Goal: Task Accomplishment & Management: Use online tool/utility

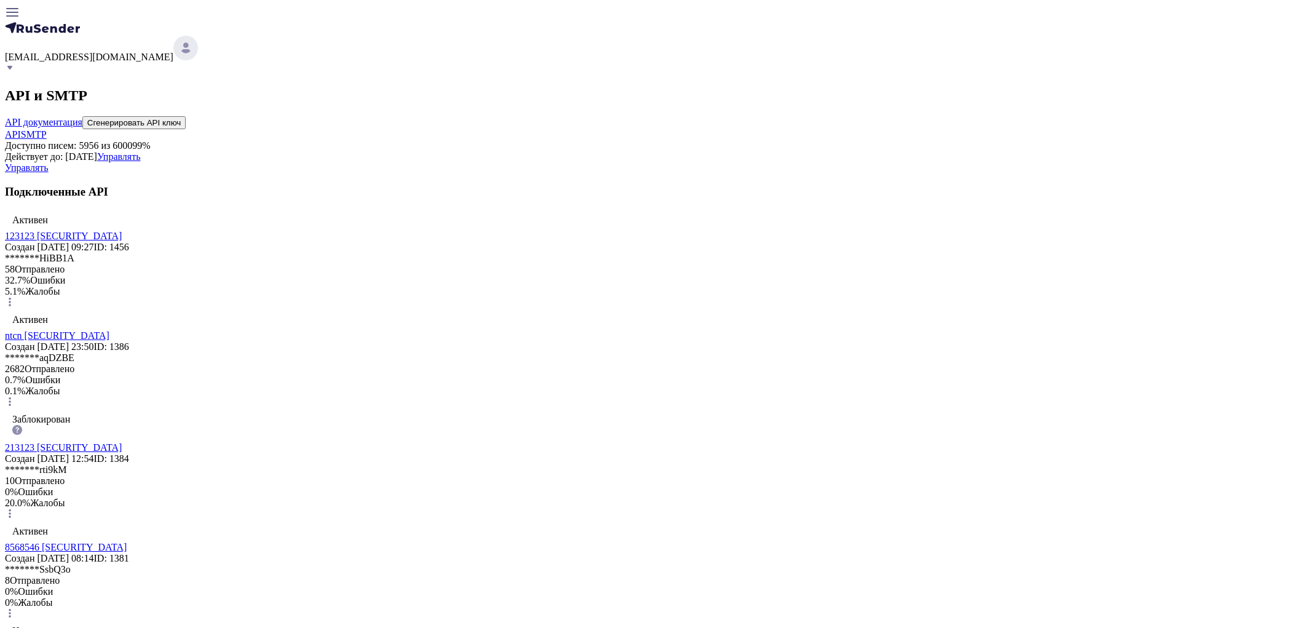
scroll to position [68, 0]
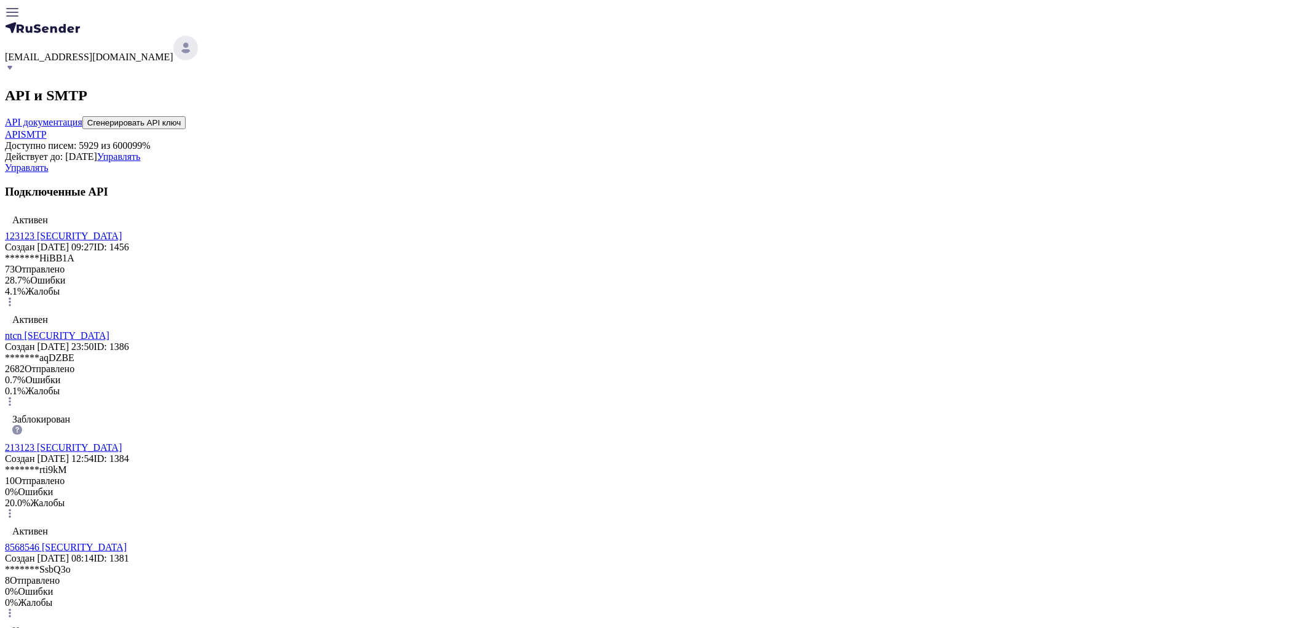
click at [173, 52] on span "moskaleva@ucoz-team.net" at bounding box center [89, 57] width 168 height 10
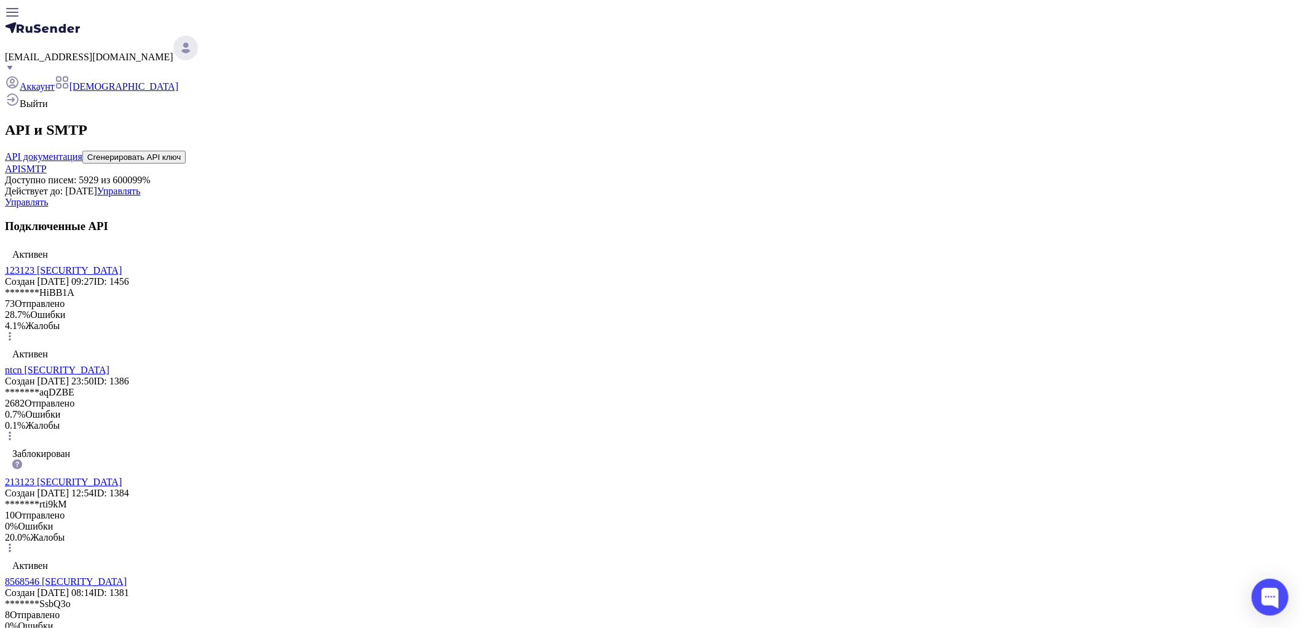
click at [48, 109] on span "Выйти" at bounding box center [34, 103] width 28 height 10
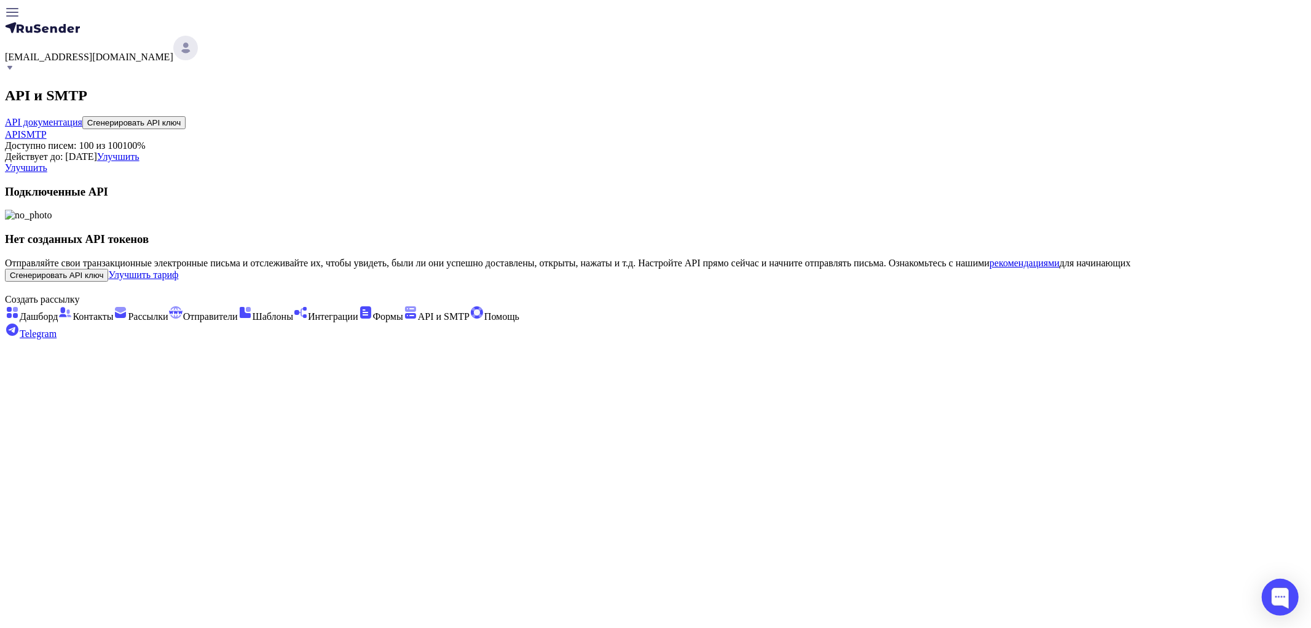
click at [1187, 5] on header "[EMAIL_ADDRESS][DOMAIN_NAME]" at bounding box center [655, 40] width 1301 height 70
click at [1195, 36] on div "[EMAIL_ADDRESS][DOMAIN_NAME]" at bounding box center [655, 55] width 1301 height 39
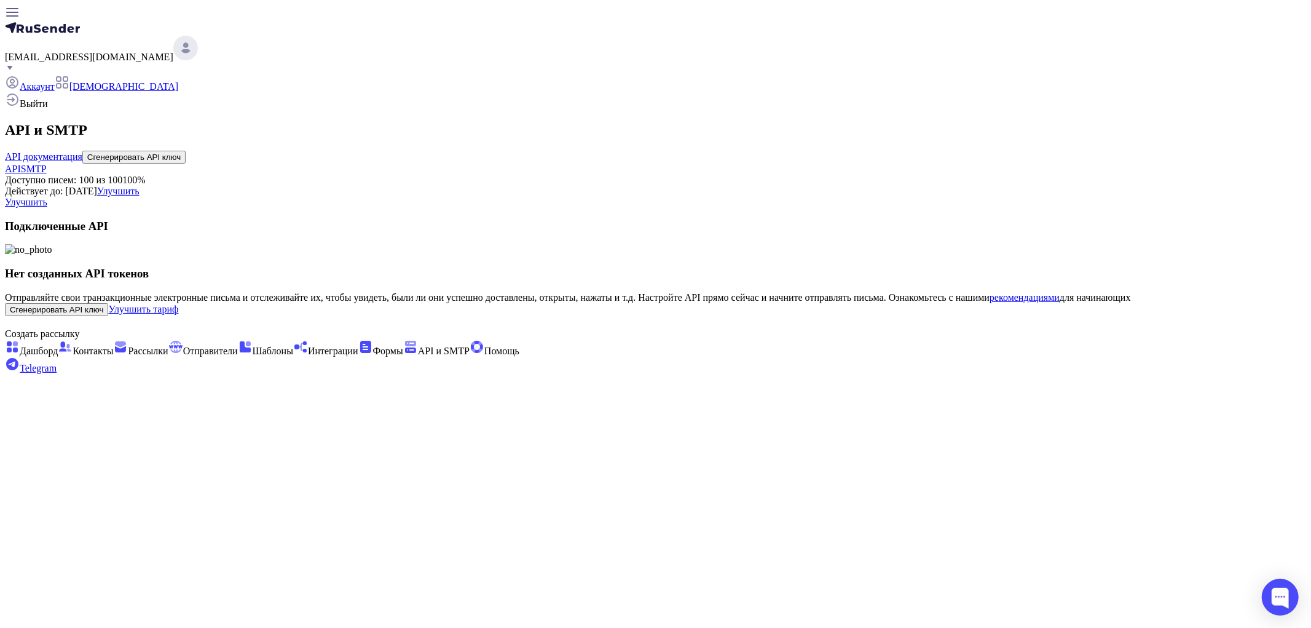
click at [128, 345] on span "Рассылки" at bounding box center [148, 350] width 40 height 10
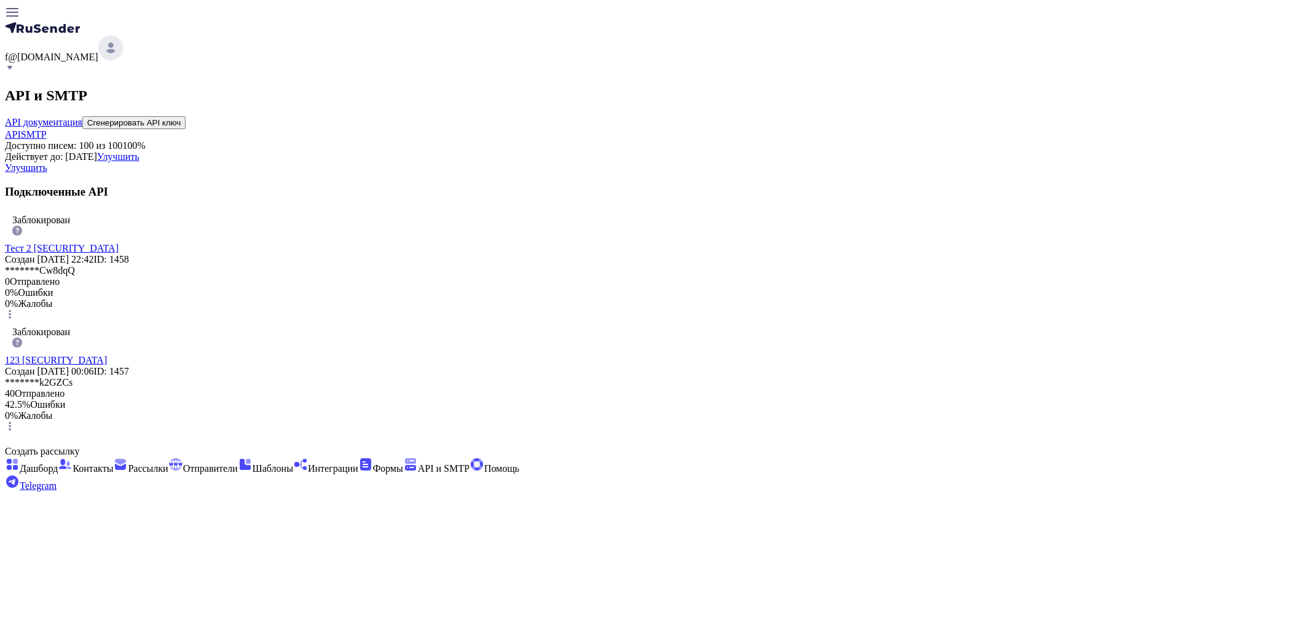
click at [183, 463] on span "Отправители" at bounding box center [210, 468] width 55 height 10
click at [186, 116] on button "Сгенерировать API ключ" at bounding box center [133, 122] width 103 height 13
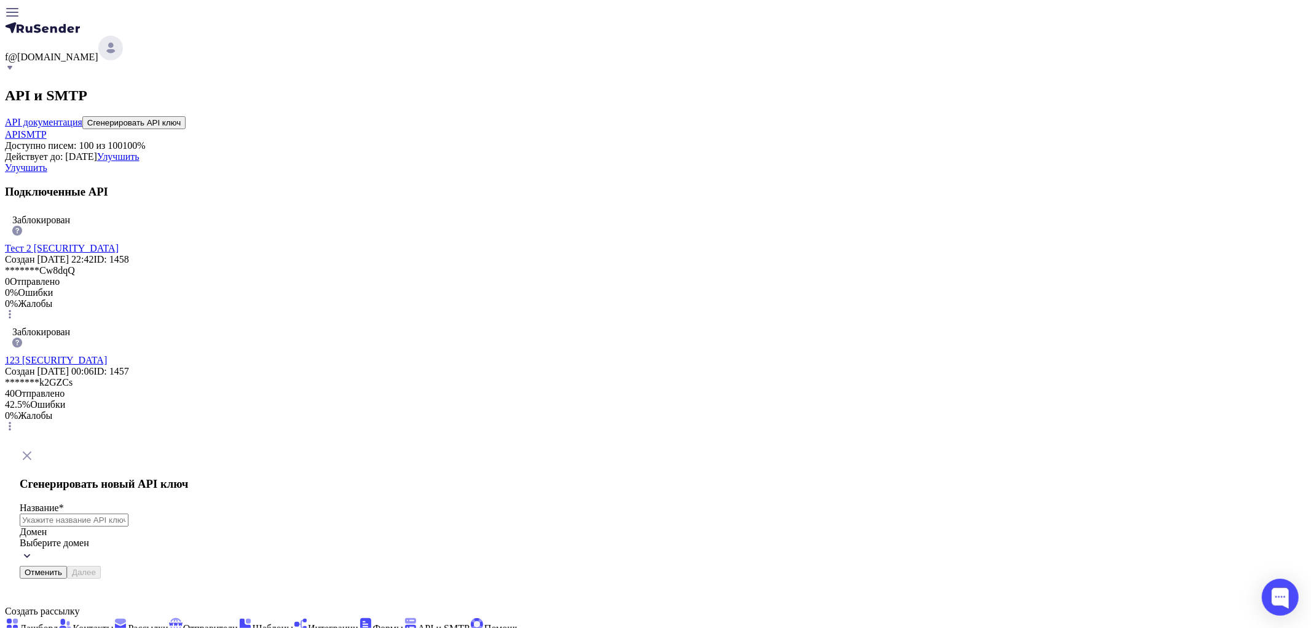
click at [128, 513] on input "text" at bounding box center [74, 519] width 109 height 13
type input "12312"
click at [89, 537] on span "Выберите домен" at bounding box center [54, 542] width 69 height 10
click at [182, 565] on span "ukitdomain.ru" at bounding box center [141, 570] width 81 height 10
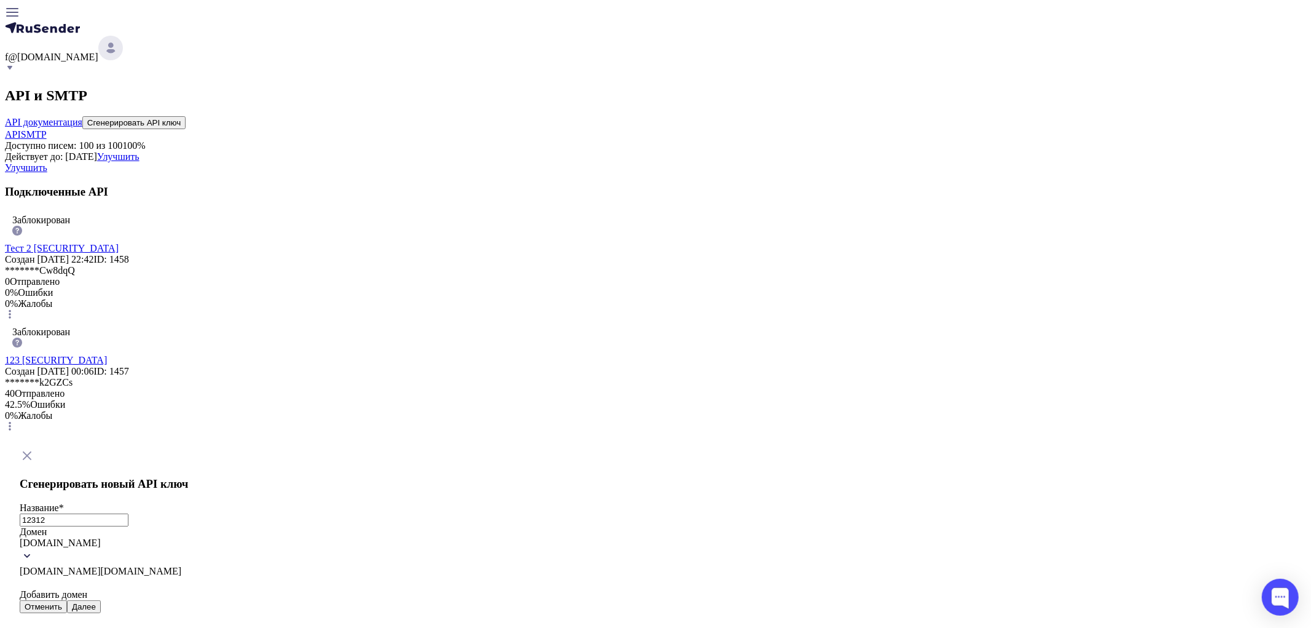
click at [101, 537] on span "ukitdomain.ru" at bounding box center [60, 542] width 81 height 10
click at [101, 565] on span "ukitdomain.com" at bounding box center [60, 570] width 81 height 10
click at [101, 565] on button "Далее" at bounding box center [84, 571] width 34 height 13
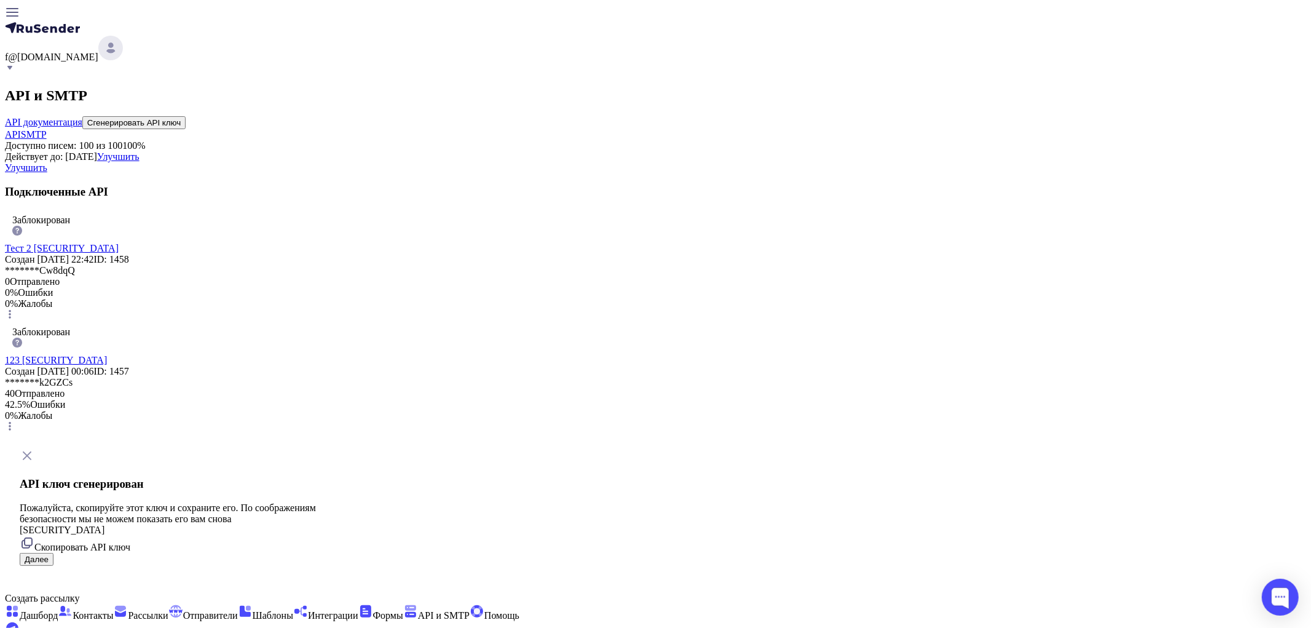
click at [130, 541] on span "Скопировать API ключ" at bounding box center [82, 546] width 96 height 10
click at [53, 553] on button "Далее" at bounding box center [37, 559] width 34 height 13
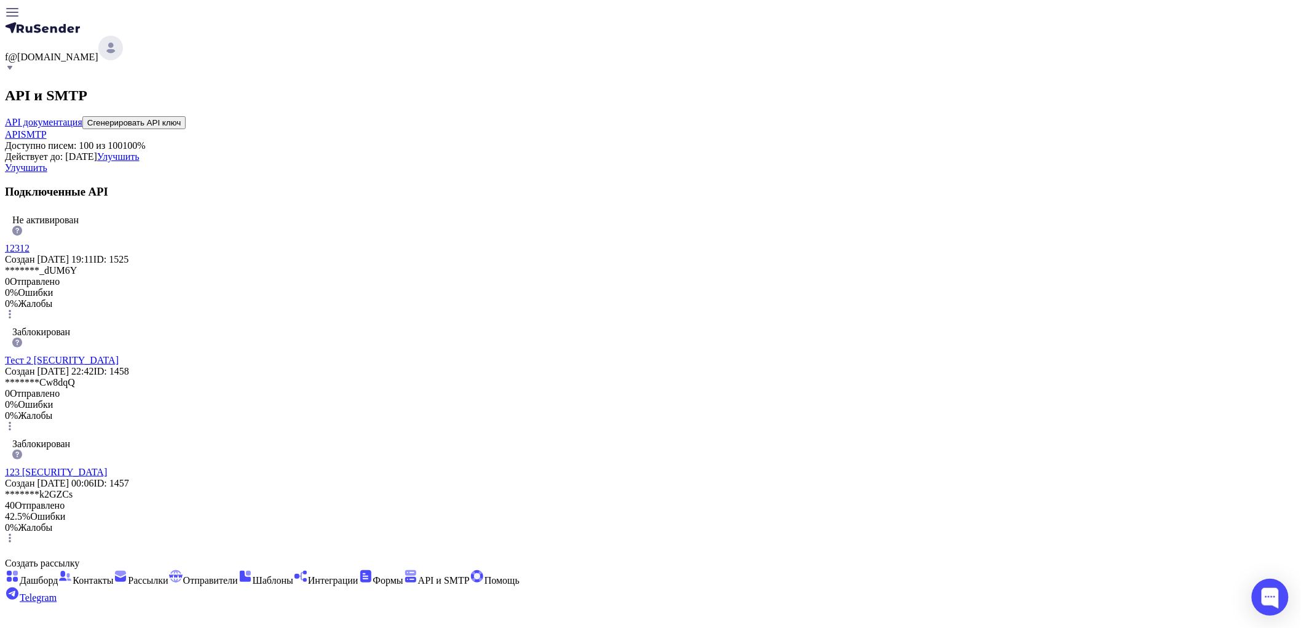
click at [1027, 314] on div "Не активирован 12312 Создан 02.10.2025, 19:11 ID: 1525 ******* _dUM6Y 0 Отправл…" at bounding box center [650, 266] width 1291 height 112
click at [15, 315] on icon at bounding box center [10, 314] width 10 height 10
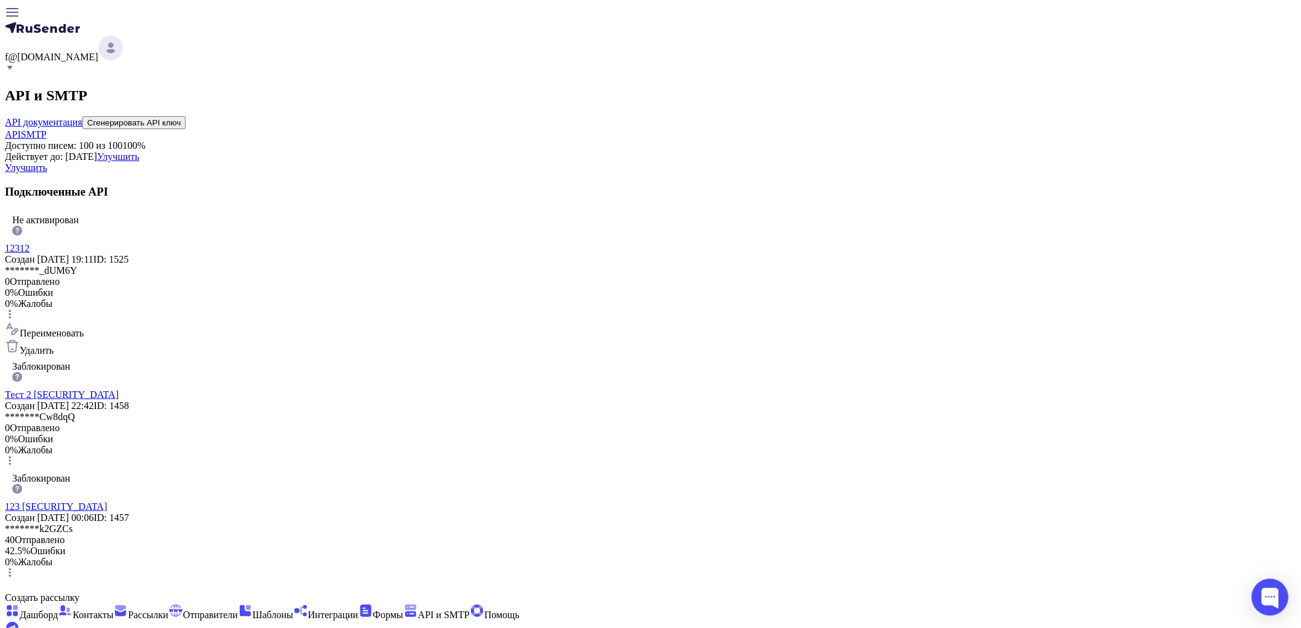
click at [84, 338] on span "Переименовать" at bounding box center [52, 333] width 64 height 10
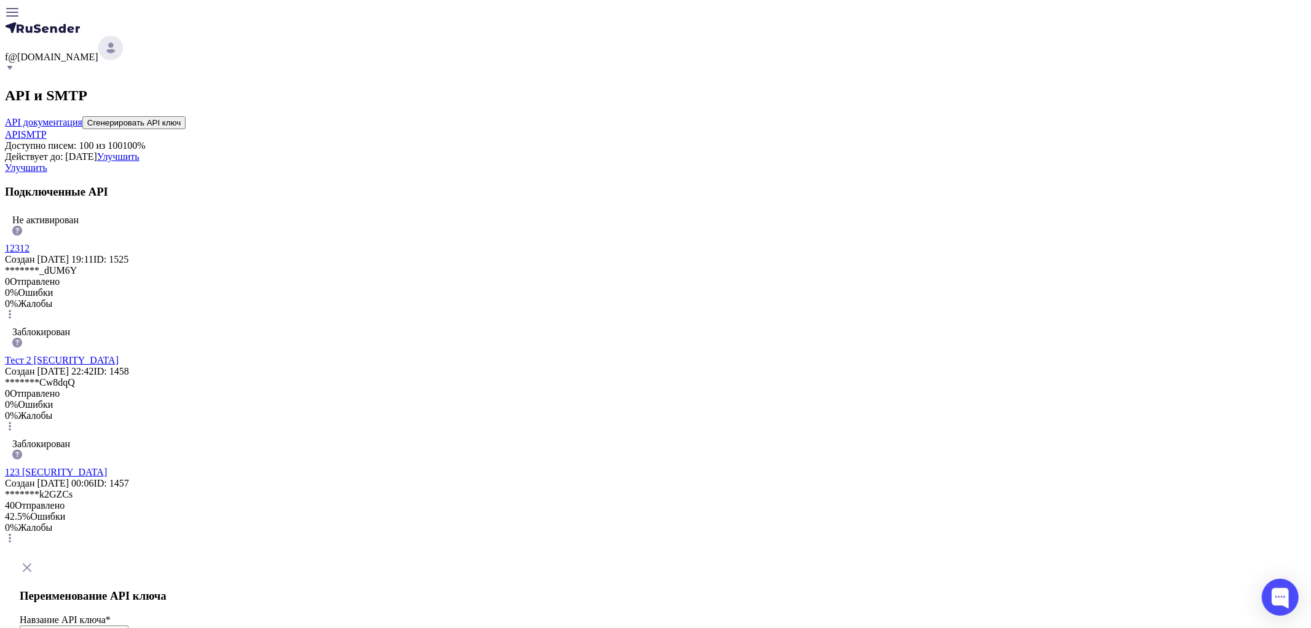
click at [128, 625] on input "12312" at bounding box center [74, 631] width 109 height 13
paste input "eyJhbGciOiJIUzI1NiIsInR5cCI6IkpXVCJ9.eyJpZFVzZXIiOjUzMjUsImlkRXh0ZXJuYWxNYWlsQX…"
type input "12312 eyJhbGciOiJIUzI1NiIsInR5cCI6IkpXVCJ9.eyJpZFVzZXIiOjUzMjUsImlkRXh0ZXJuYWxN…"
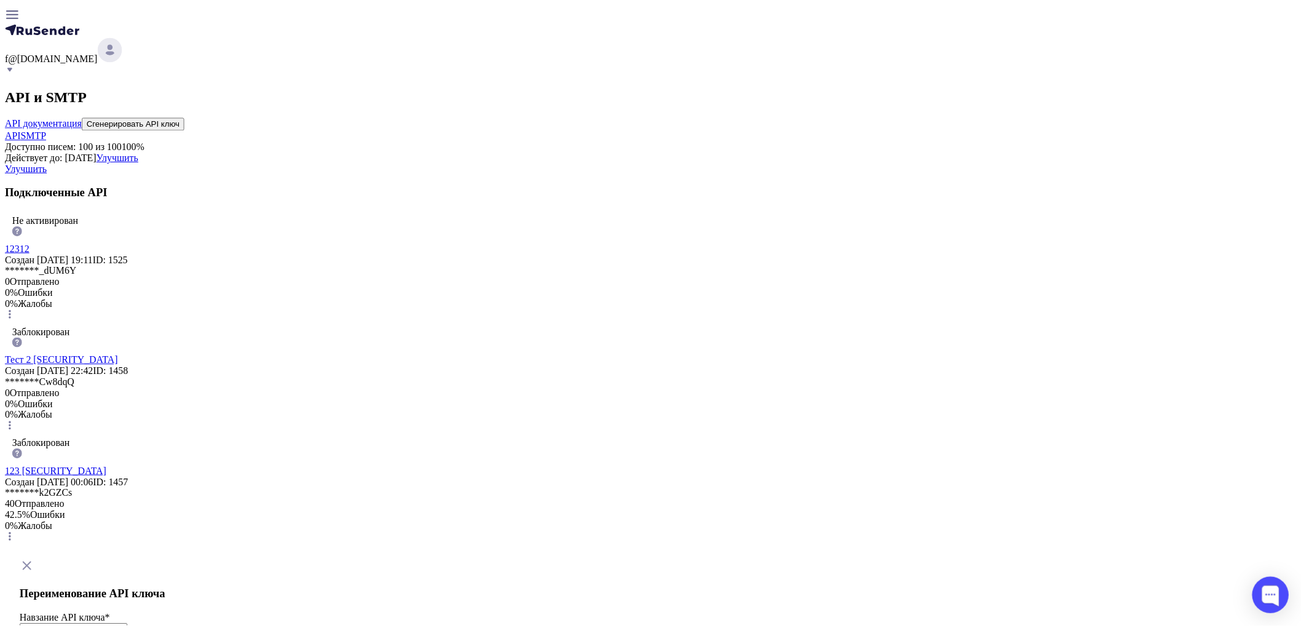
scroll to position [0, 0]
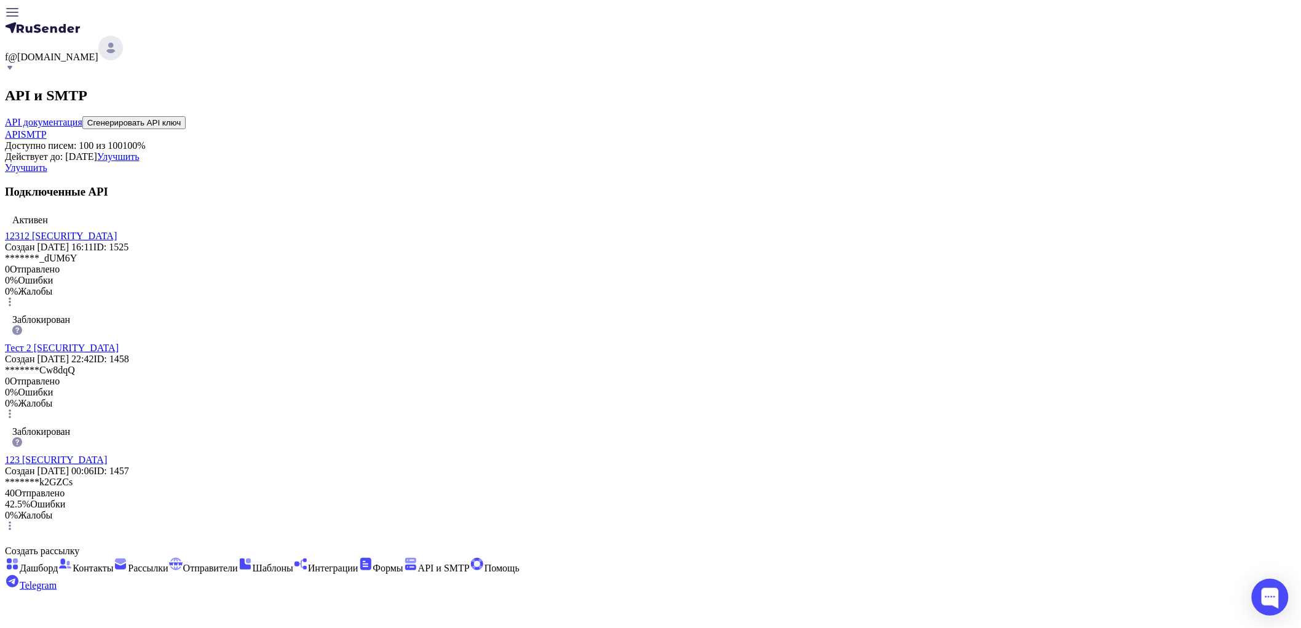
click at [47, 129] on span "SMTP" at bounding box center [34, 134] width 26 height 10
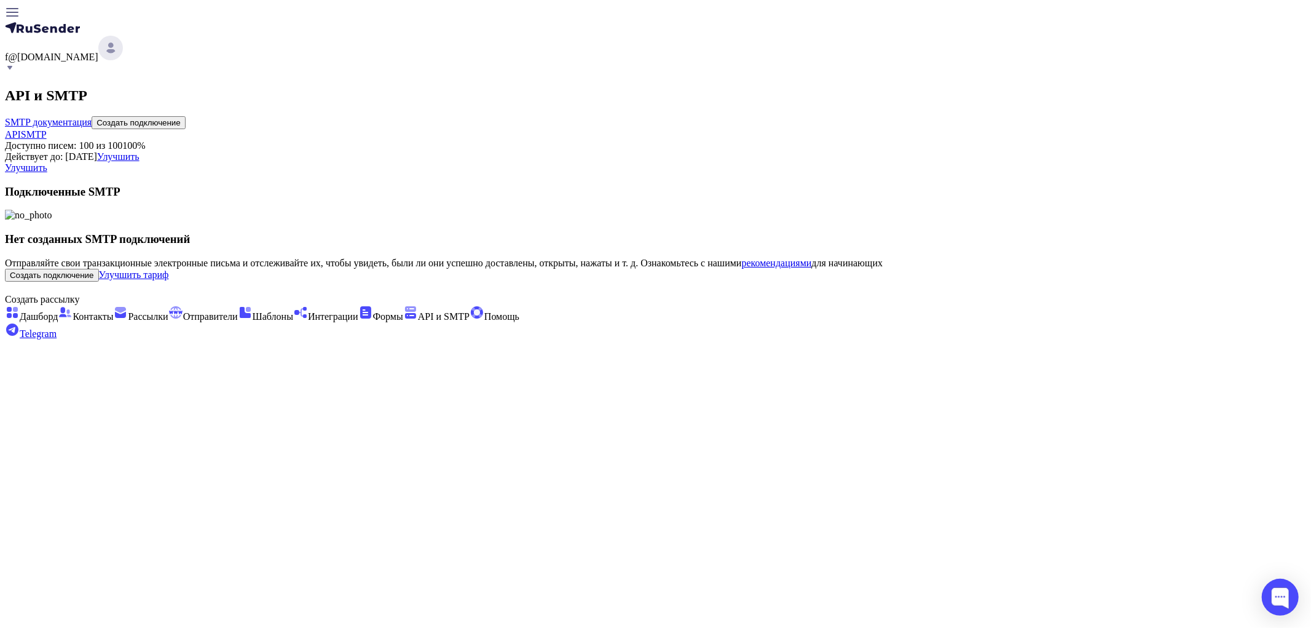
click at [186, 116] on button "Создать подключение" at bounding box center [139, 122] width 94 height 13
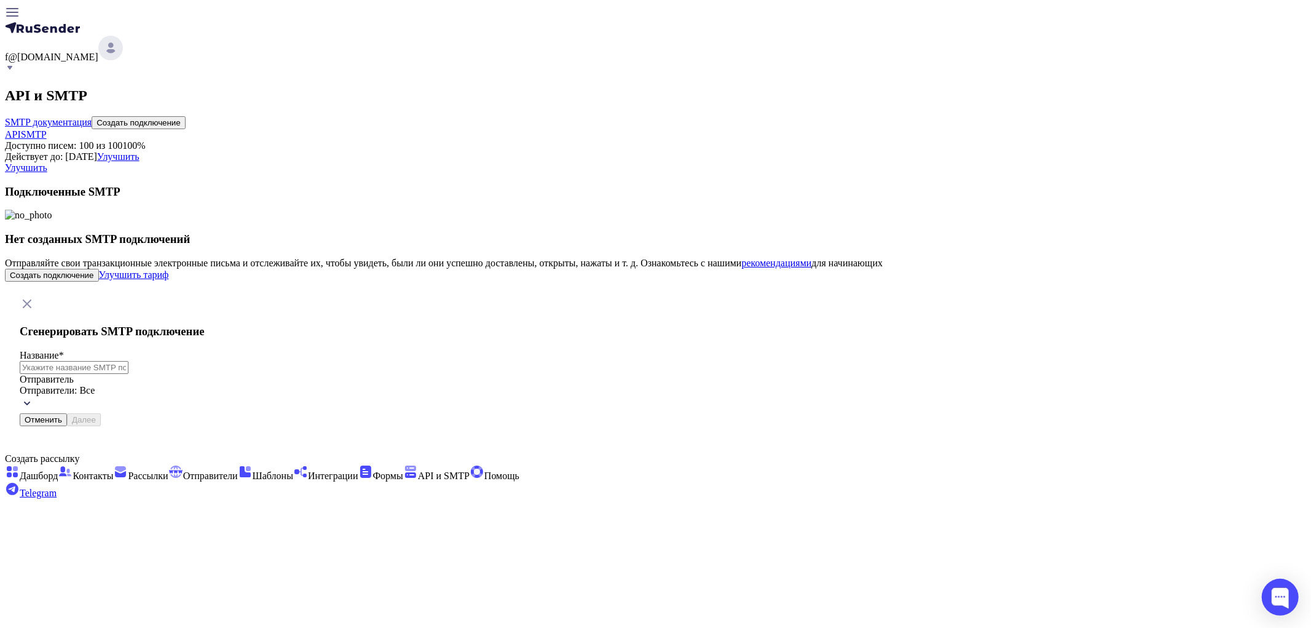
click at [417, 282] on div "Сгенерировать SMTP подключение Название * Отправитель Отправители: Все Отменить…" at bounding box center [655, 361] width 1301 height 159
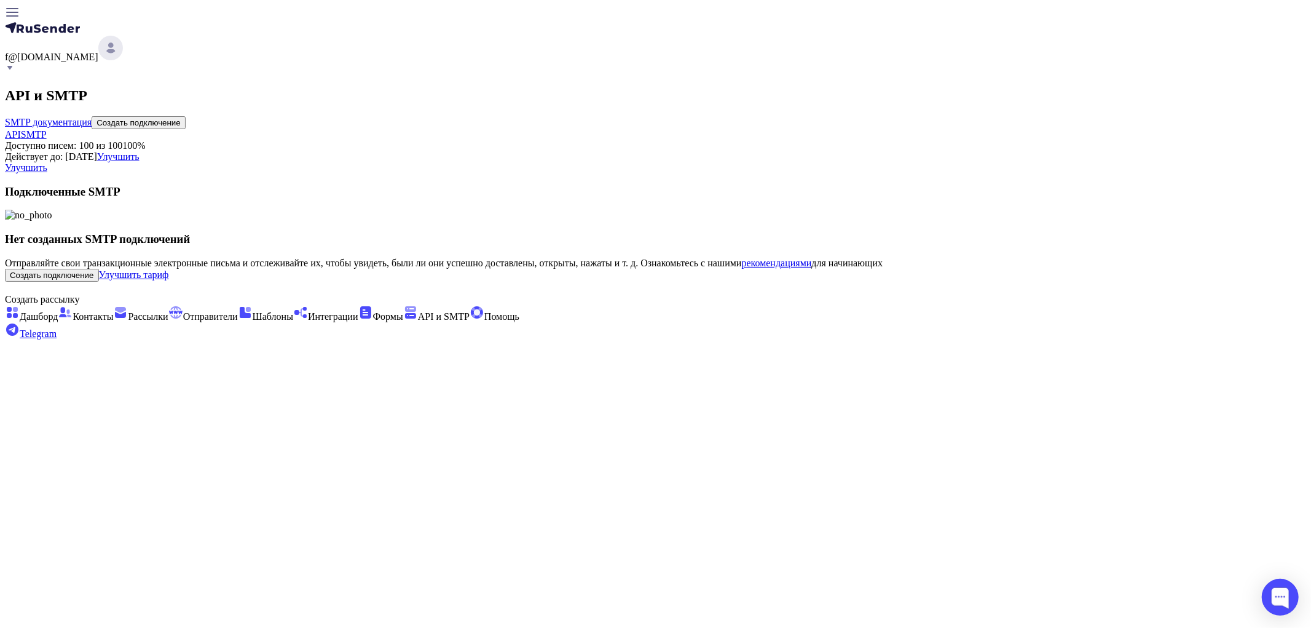
click at [186, 116] on button "Создать подключение" at bounding box center [139, 122] width 94 height 13
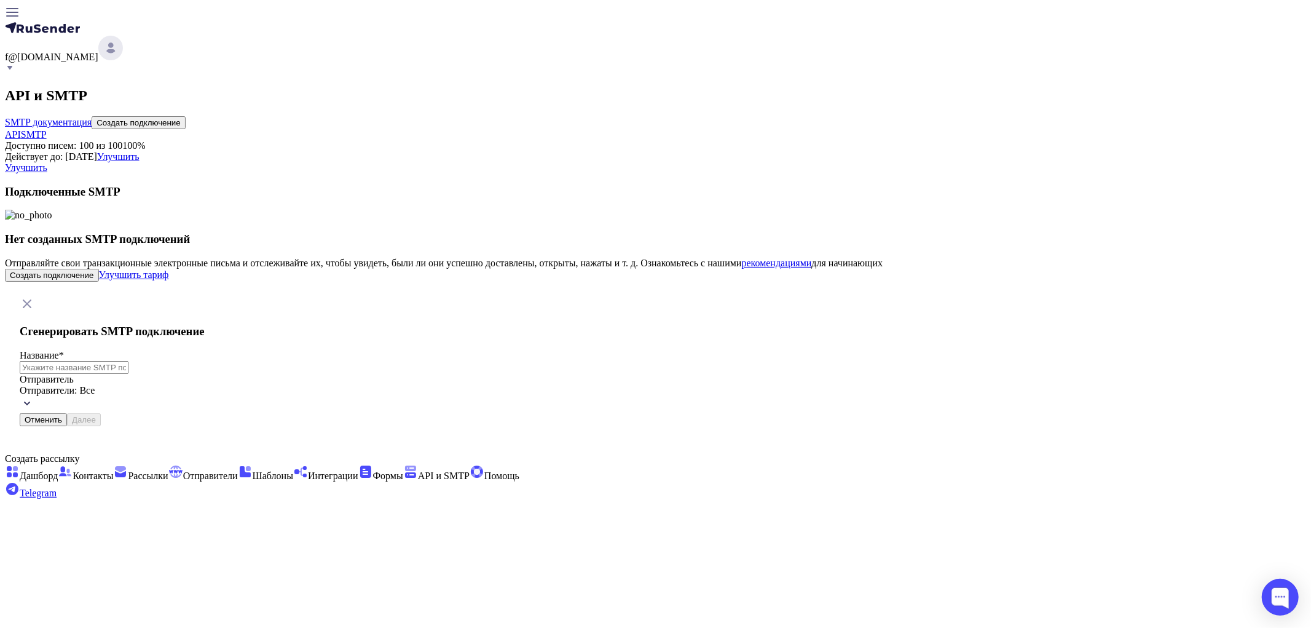
drag, startPoint x: 600, startPoint y: 275, endPoint x: 599, endPoint y: 292, distance: 17.3
click at [334, 350] on div "Название *" at bounding box center [177, 355] width 314 height 11
click at [128, 361] on input "text" at bounding box center [74, 367] width 109 height 13
type input "12312"
click at [334, 385] on div "Отправители: Все" at bounding box center [177, 399] width 314 height 28
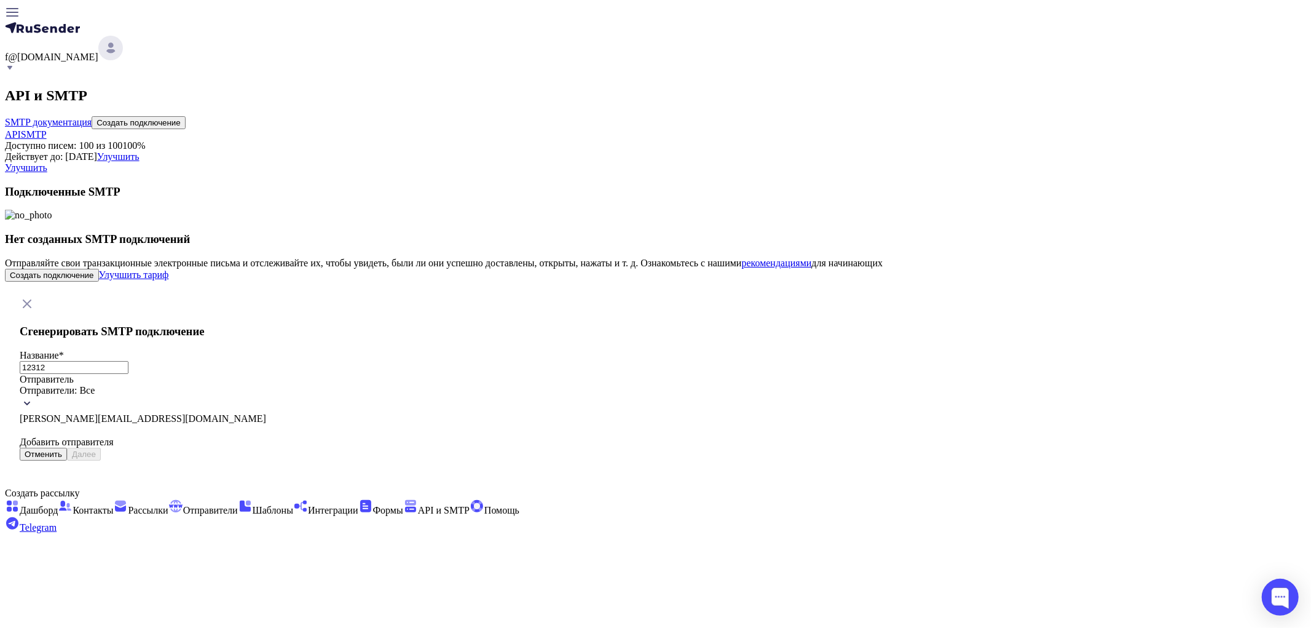
click at [266, 413] on span "maria@ukitdomain.com" at bounding box center [143, 418] width 246 height 10
click at [348, 385] on div "Сгенерировать SMTP подключение Название * 12312 Отправитель maria@ukitdomain.co…" at bounding box center [177, 379] width 344 height 194
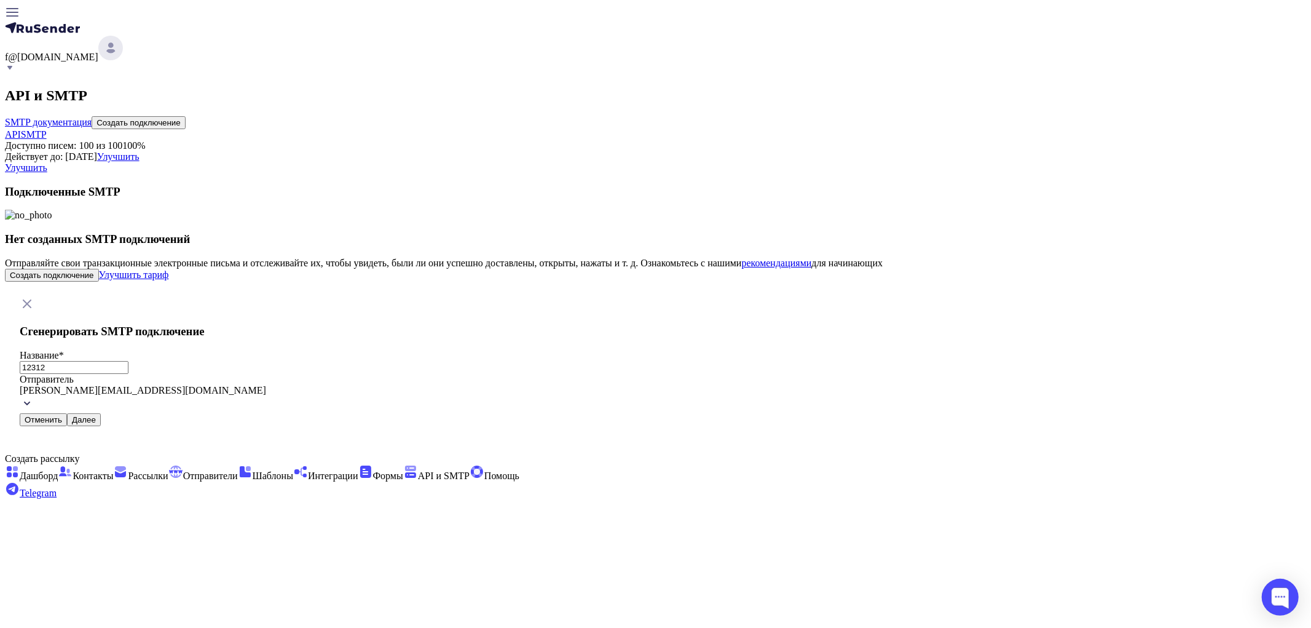
click at [101, 413] on button "Далее" at bounding box center [84, 419] width 34 height 13
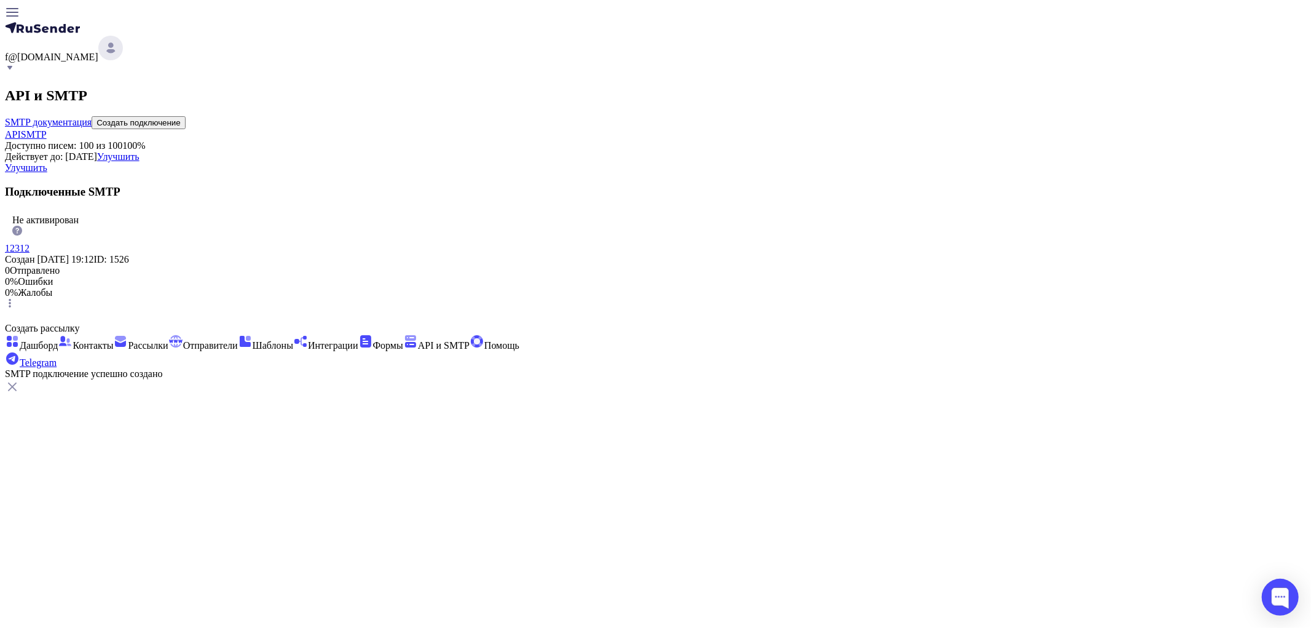
click at [128, 340] on span "Рассылки" at bounding box center [148, 345] width 40 height 10
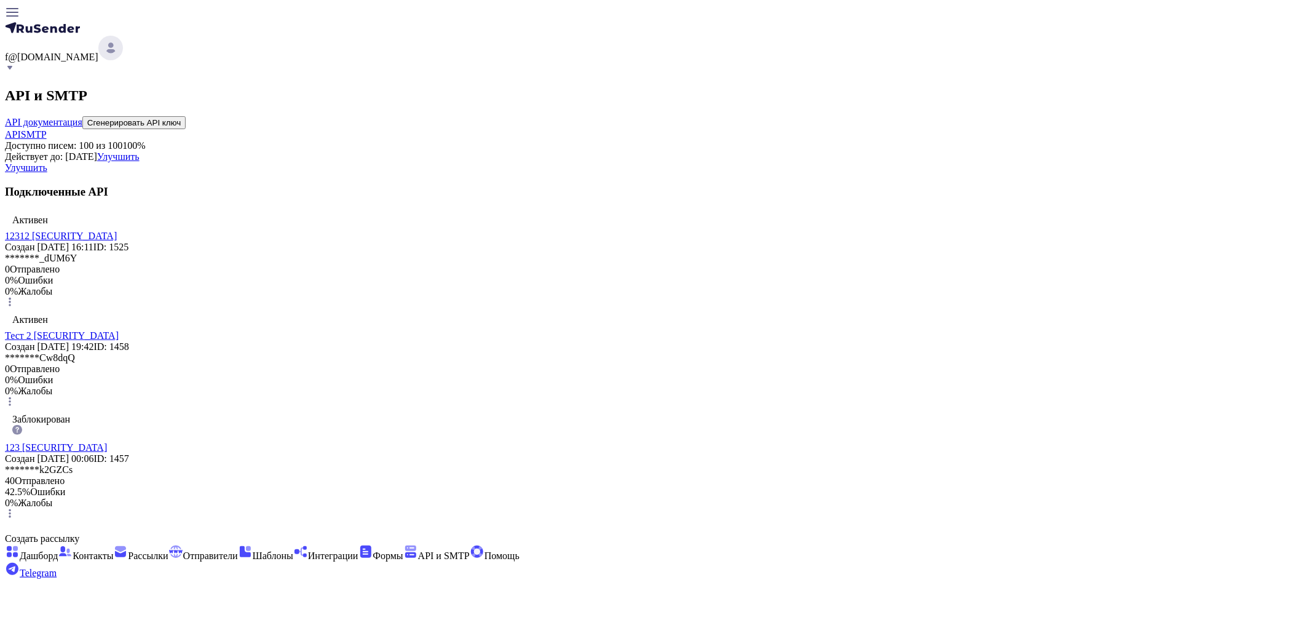
click at [47, 130] on span "SMTP" at bounding box center [34, 134] width 26 height 10
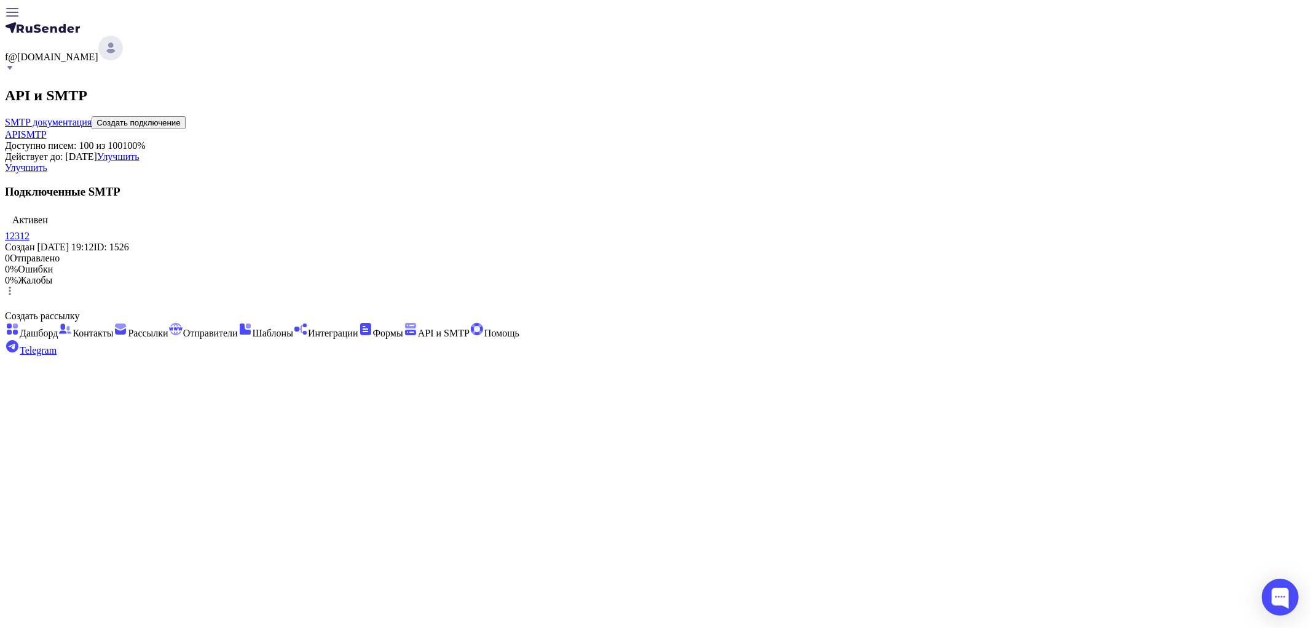
click at [21, 136] on link "API" at bounding box center [13, 134] width 16 height 10
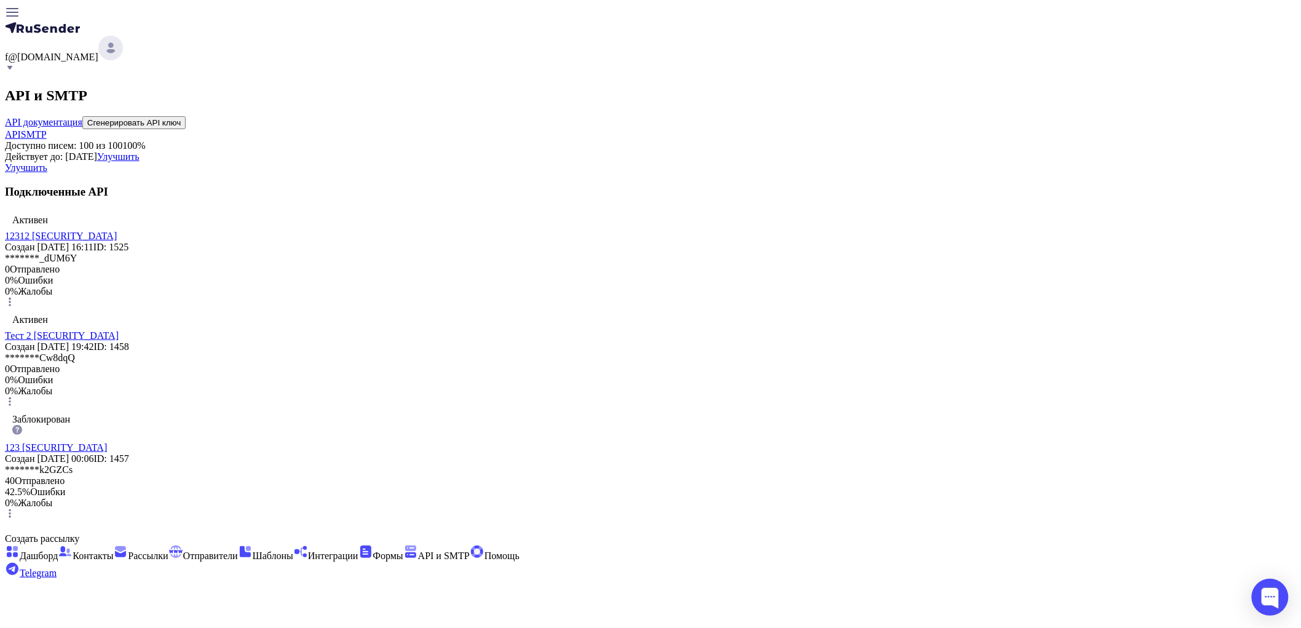
click at [183, 550] on span "Отправители" at bounding box center [210, 555] width 55 height 10
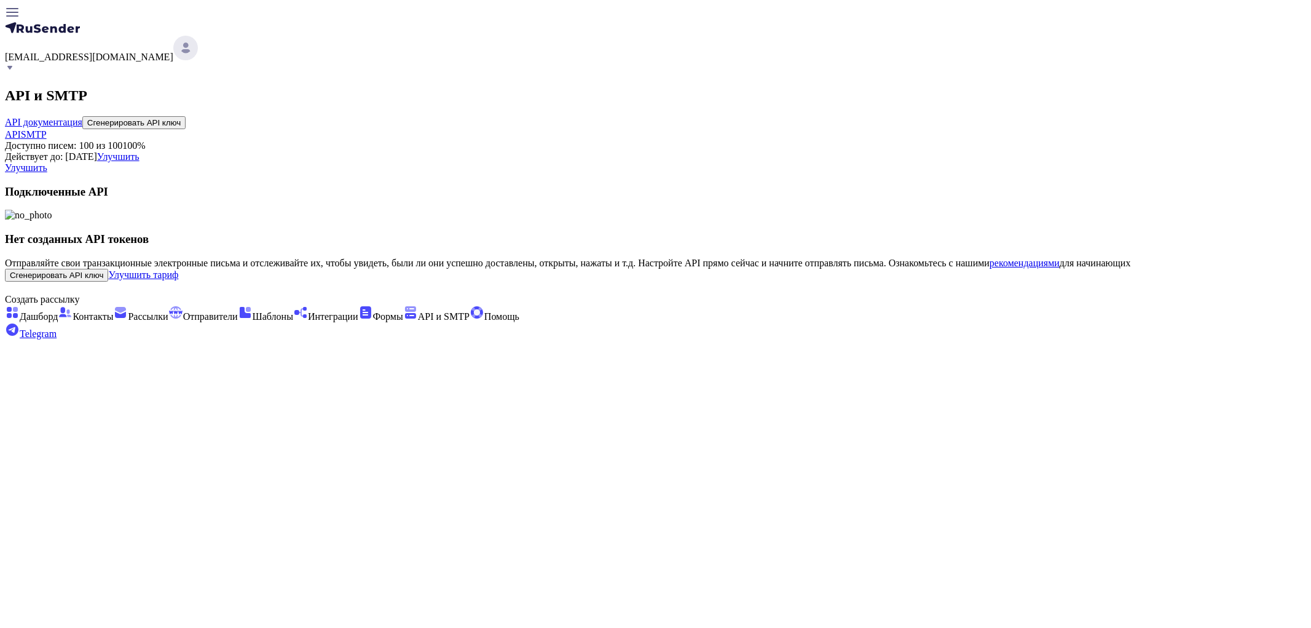
click at [186, 116] on button "Сгенерировать API ключ" at bounding box center [133, 122] width 103 height 13
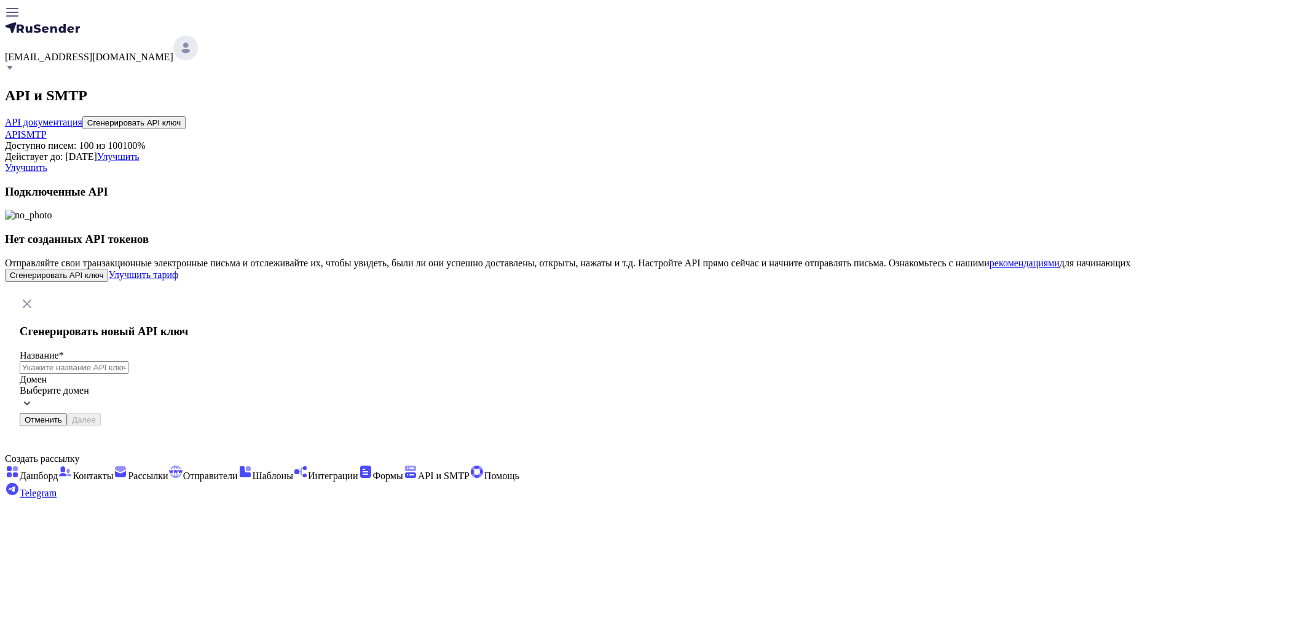
drag, startPoint x: 595, startPoint y: 302, endPoint x: 597, endPoint y: 293, distance: 9.4
click at [334, 325] on div "Сгенерировать новый API ключ Название * Домен Выберите домен Отменить Далее" at bounding box center [177, 375] width 314 height 101
click at [128, 361] on input "text" at bounding box center [74, 367] width 109 height 13
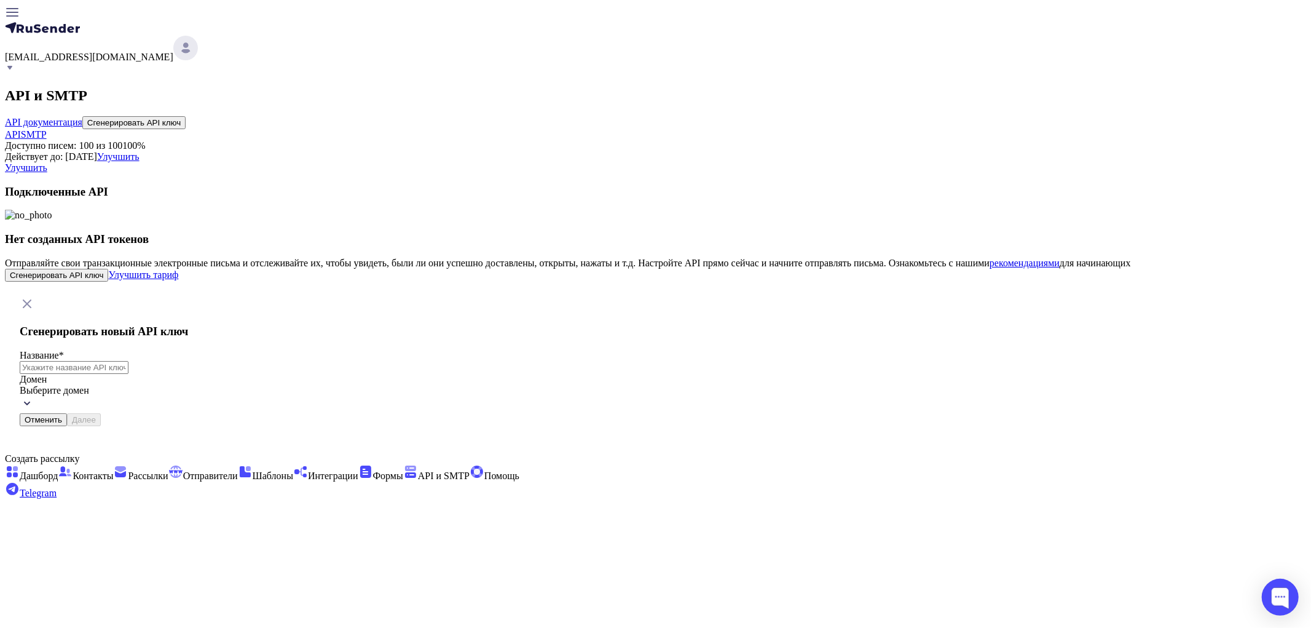
click at [128, 361] on input "text" at bounding box center [74, 367] width 109 height 13
type input "123123"
click at [89, 385] on span "Выберите домен" at bounding box center [54, 390] width 69 height 10
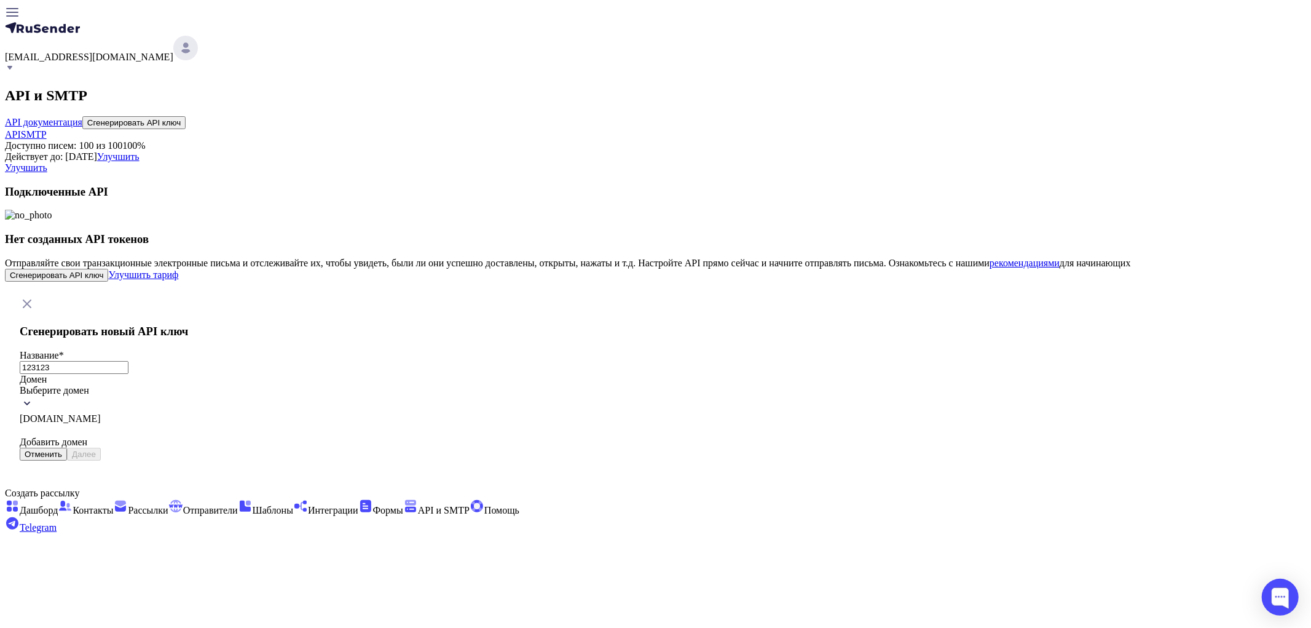
click at [101, 413] on span "ukitdomain.com" at bounding box center [60, 418] width 81 height 10
click at [101, 447] on button "Далее" at bounding box center [84, 453] width 34 height 13
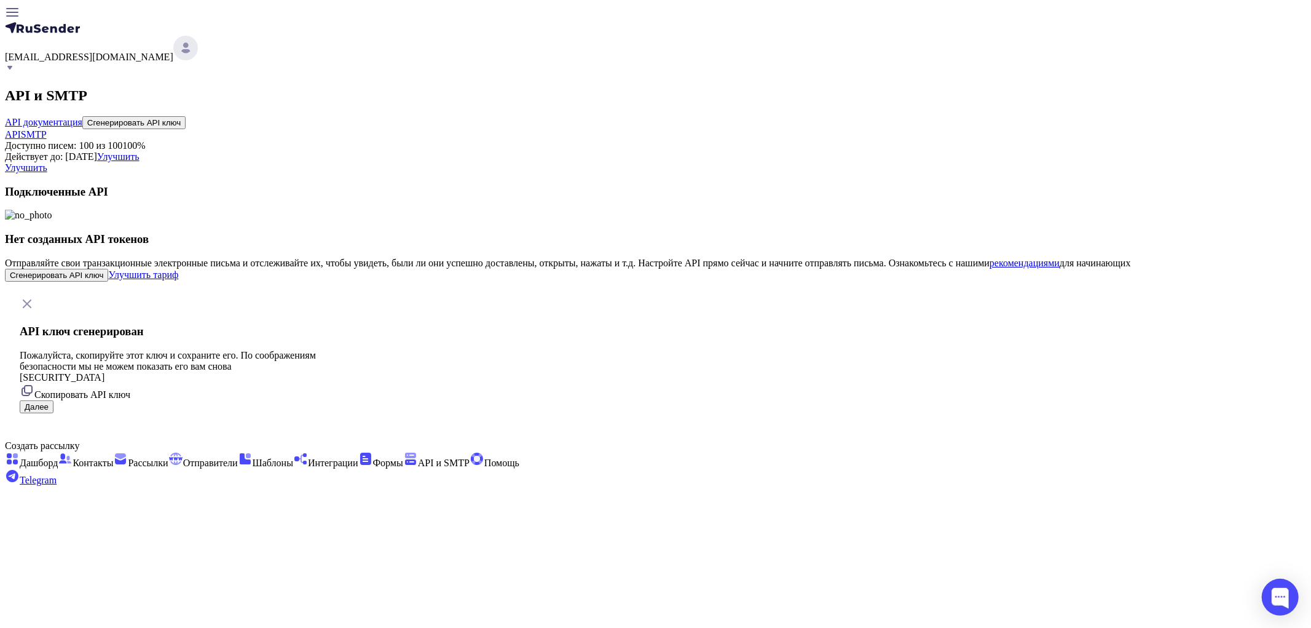
click at [130, 390] on span "Скопировать API ключ" at bounding box center [82, 394] width 96 height 10
click at [53, 400] on button "Далее" at bounding box center [37, 406] width 34 height 13
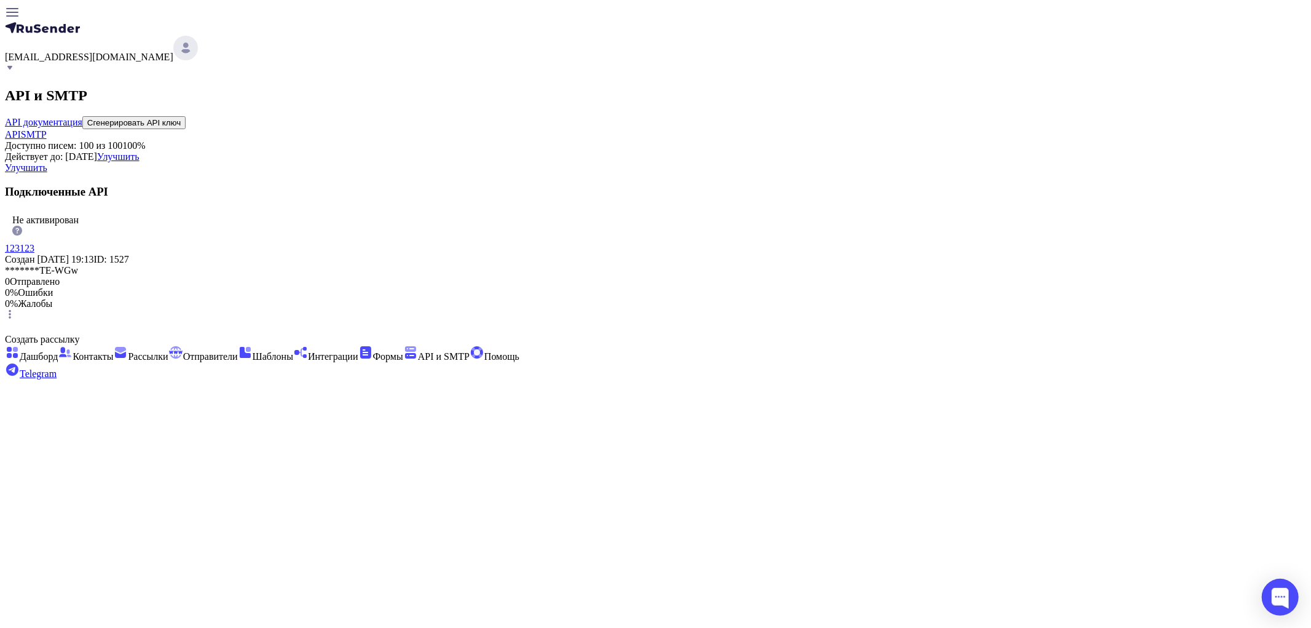
click at [183, 351] on span "Отправители" at bounding box center [210, 356] width 55 height 10
click at [574, 129] on div "API SMTP" at bounding box center [655, 134] width 1301 height 11
click at [575, 129] on div "API SMTP" at bounding box center [655, 134] width 1301 height 11
click at [47, 129] on link "SMTP" at bounding box center [34, 134] width 26 height 10
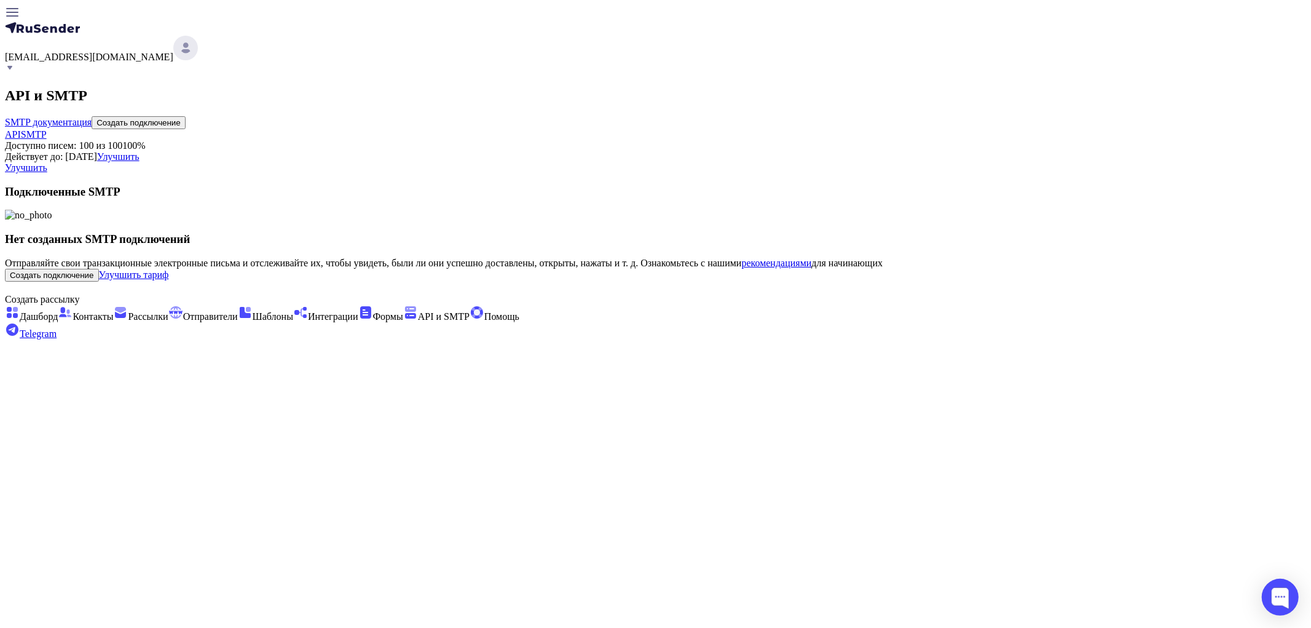
click at [186, 116] on button "Создать подключение" at bounding box center [139, 122] width 94 height 13
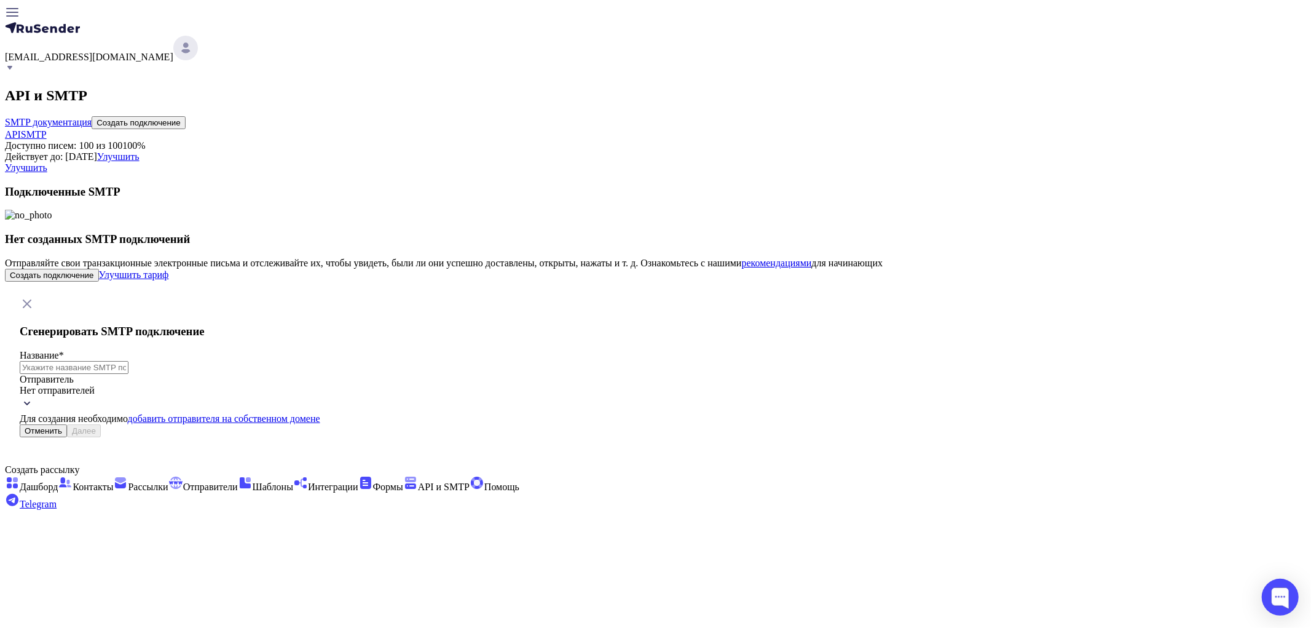
click at [1046, 282] on div "Сгенерировать SMTP подключение Название * Отправитель Нет отправителей Для созд…" at bounding box center [655, 367] width 1301 height 170
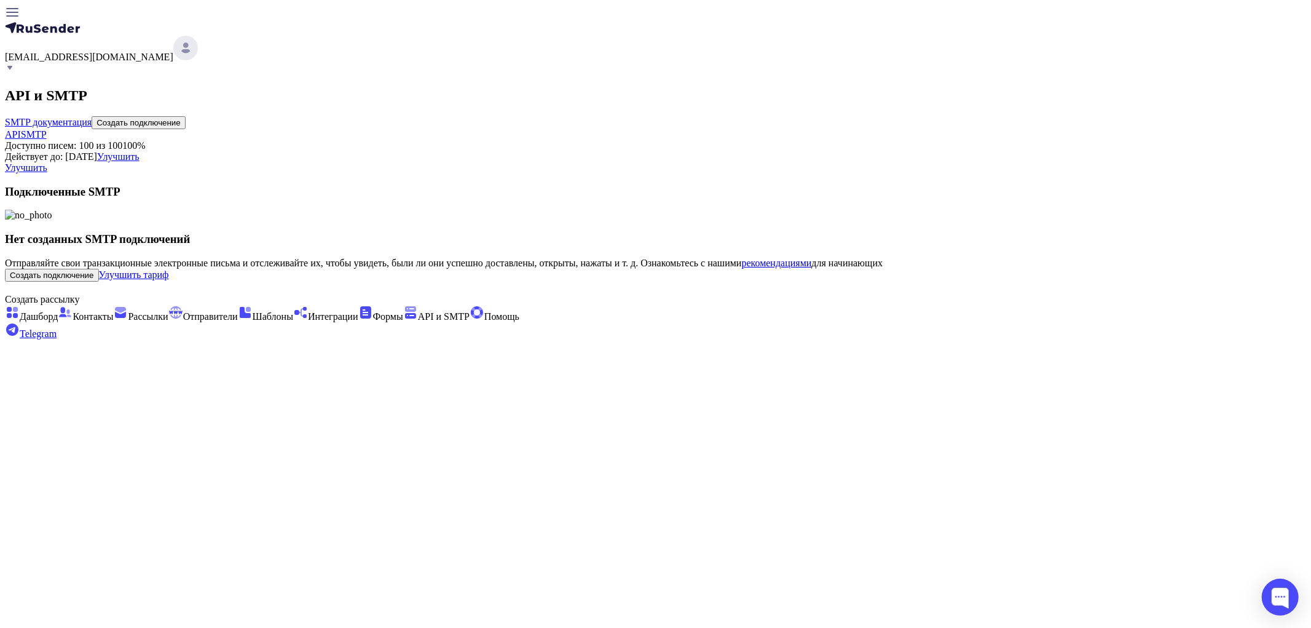
click at [1181, 34] on header "[EMAIL_ADDRESS][DOMAIN_NAME]" at bounding box center [655, 40] width 1301 height 70
click at [1176, 36] on div "[EMAIL_ADDRESS][DOMAIN_NAME]" at bounding box center [655, 55] width 1301 height 39
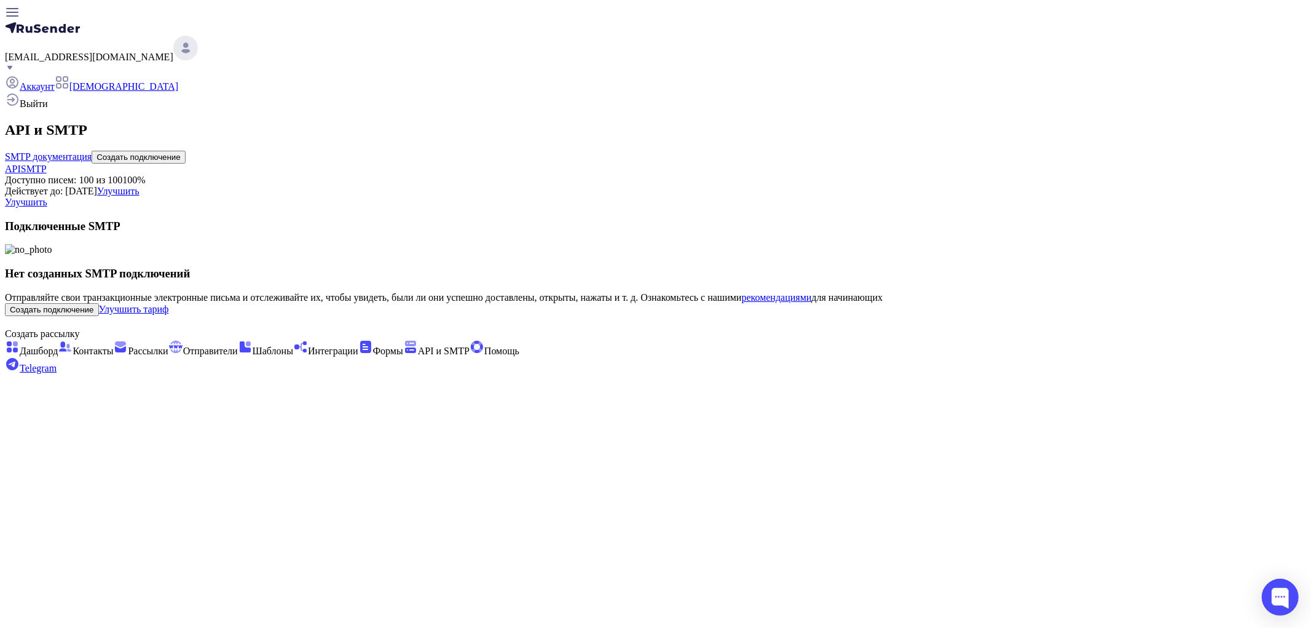
click at [48, 109] on span "Выйти" at bounding box center [34, 103] width 28 height 10
